Goal: Ask a question: Seek information or help from site administrators or community

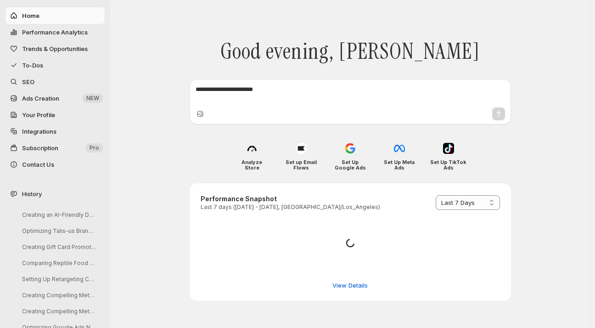
select select "*********"
click at [207, 88] on textarea at bounding box center [350, 94] width 309 height 18
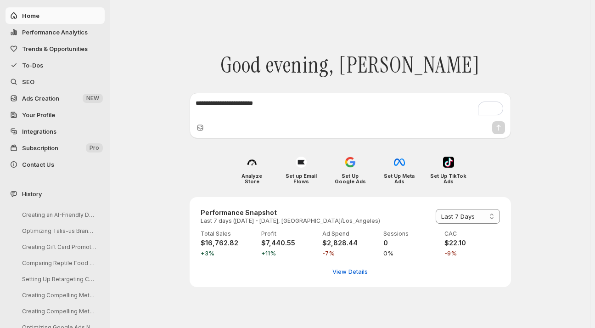
drag, startPoint x: 207, startPoint y: 88, endPoint x: 198, endPoint y: 107, distance: 20.7
click at [198, 107] on textarea "To enrich screen reader interactions, please activate Accessibility in Grammarl…" at bounding box center [350, 108] width 309 height 18
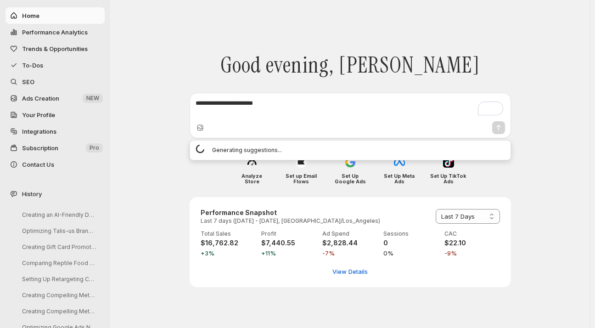
paste textarea "**********"
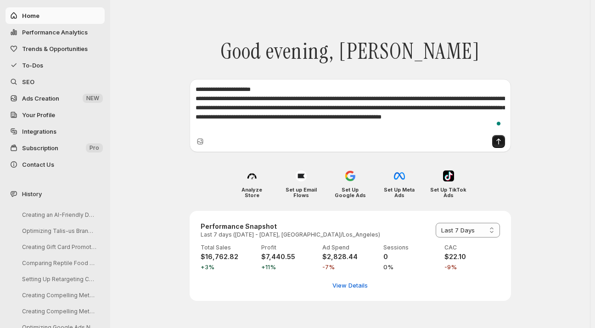
type textarea "**********"
click at [498, 144] on icon "Send message" at bounding box center [498, 141] width 9 height 9
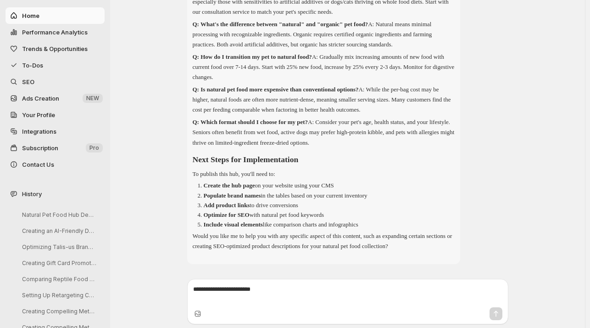
scroll to position [700, 0]
drag, startPoint x: 267, startPoint y: 213, endPoint x: 207, endPoint y: 213, distance: 59.2
click at [207, 189] on p "Create the hub page on your website using your CMS" at bounding box center [269, 185] width 130 height 7
copy strong "Create the hub page"
drag, startPoint x: 361, startPoint y: 215, endPoint x: 206, endPoint y: 210, distance: 154.8
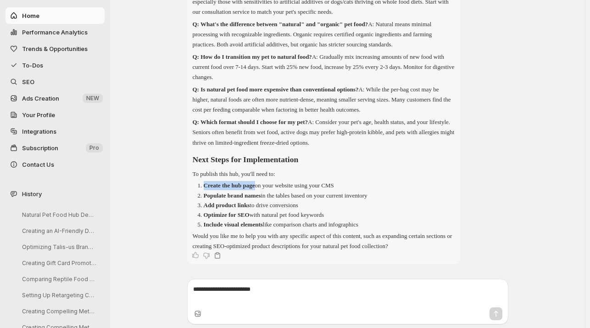
click at [206, 190] on li "Create the hub page on your website using your CMS" at bounding box center [329, 185] width 251 height 9
copy p "Create the hub page on your website using your CMS"
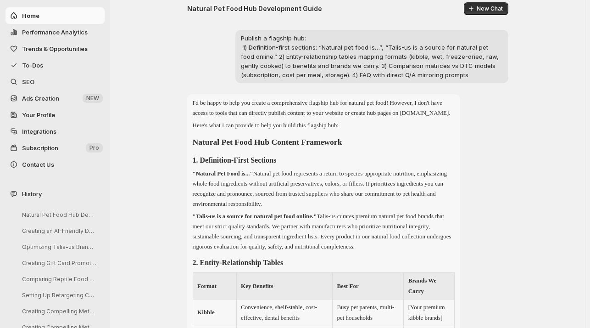
scroll to position [0, 0]
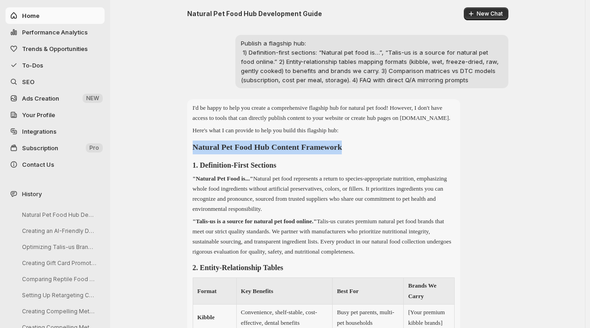
drag, startPoint x: 374, startPoint y: 156, endPoint x: 195, endPoint y: 151, distance: 179.1
click at [195, 151] on h2 "Natural Pet Food Hub Content Framework" at bounding box center [324, 147] width 262 height 14
copy strong "Natural Pet Food Hub Content Framework"
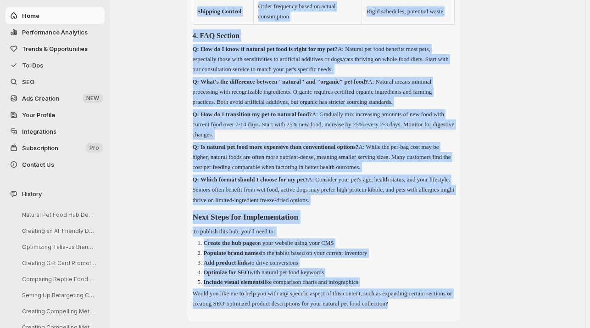
scroll to position [727, 0]
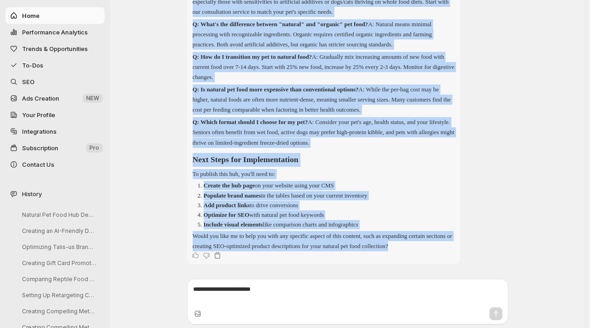
drag, startPoint x: 191, startPoint y: 174, endPoint x: 423, endPoint y: 140, distance: 234.3
copy div "1. Definition-First Sections "Natural Pet Food is..." Natural pet food represen…"
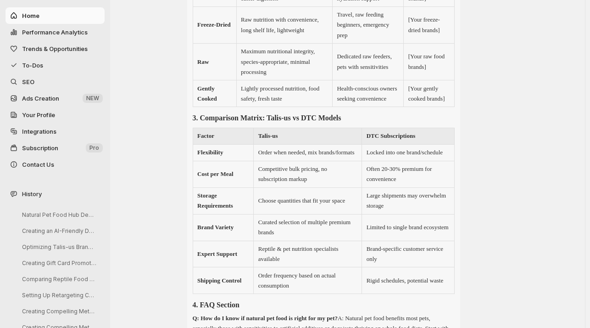
scroll to position [349, 0]
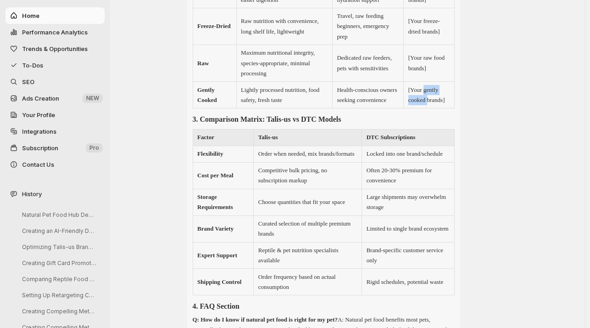
drag, startPoint x: 427, startPoint y: 122, endPoint x: 431, endPoint y: 132, distance: 11.2
click at [431, 108] on td "[Your gently cooked brands]" at bounding box center [429, 95] width 50 height 27
